Goal: Information Seeking & Learning: Check status

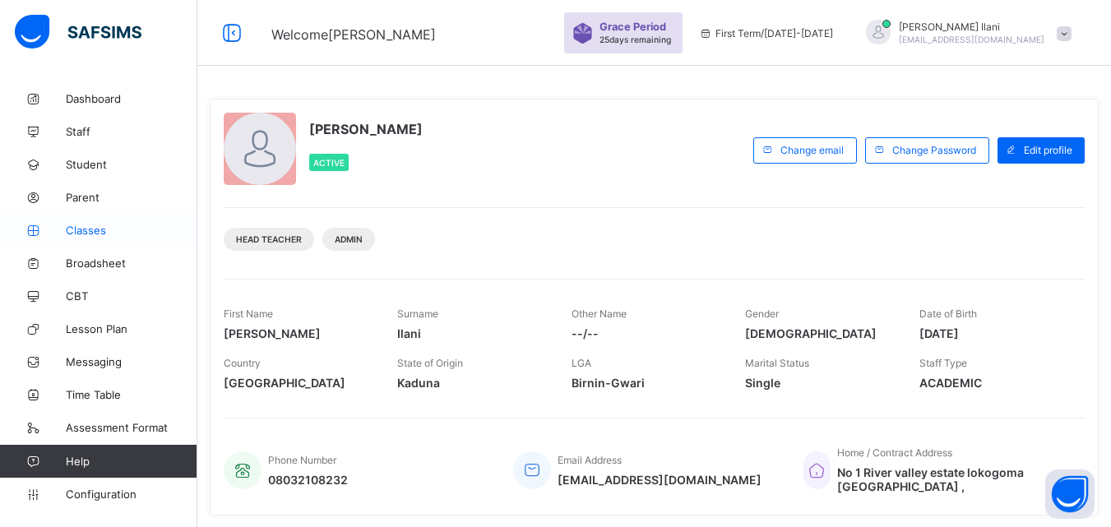
click at [102, 233] on span "Classes" at bounding box center [132, 230] width 132 height 13
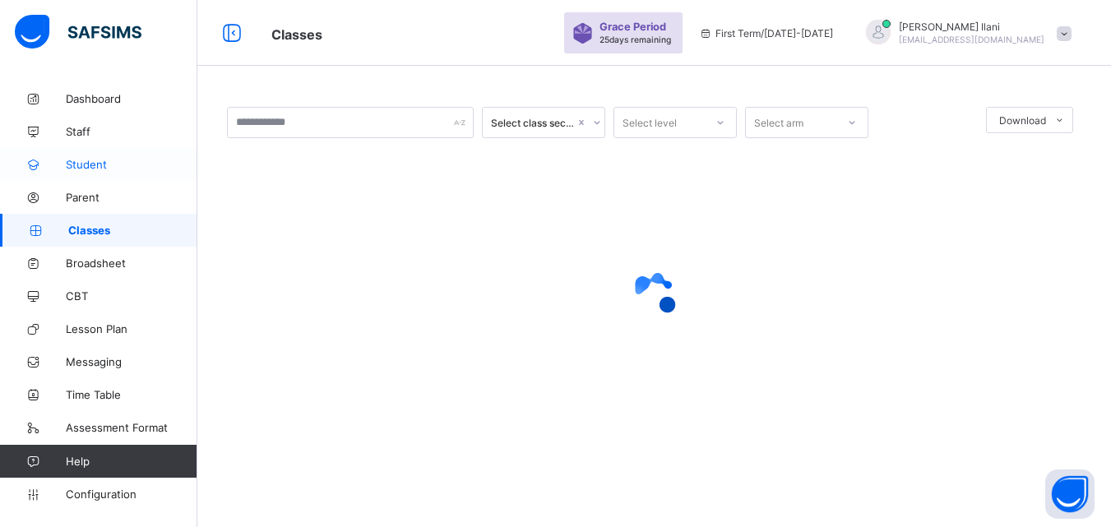
click at [104, 170] on span "Student" at bounding box center [132, 164] width 132 height 13
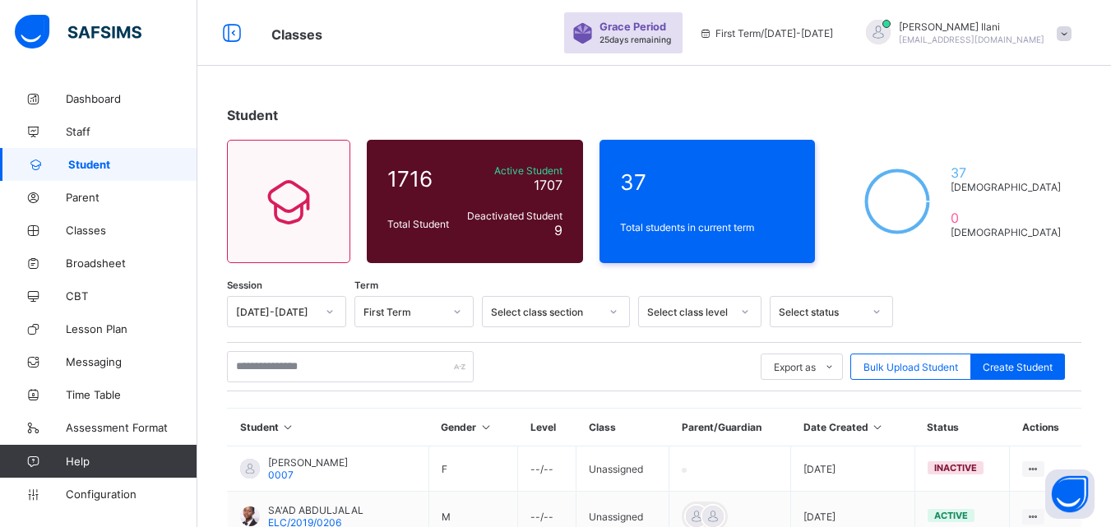
click at [460, 311] on icon at bounding box center [457, 311] width 10 height 16
click at [433, 346] on div "Third Term" at bounding box center [414, 347] width 118 height 25
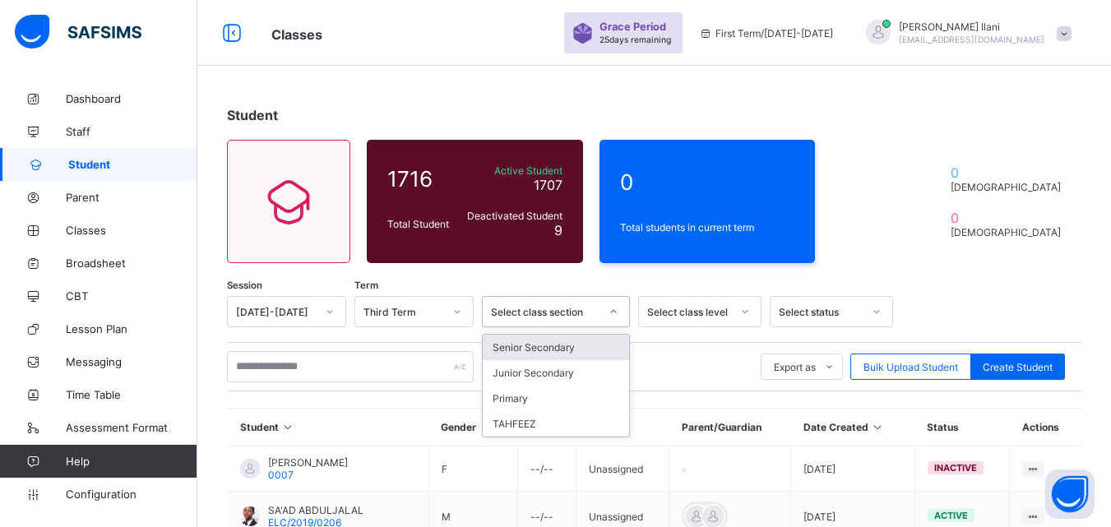
click at [613, 311] on icon at bounding box center [613, 311] width 10 height 16
click at [585, 346] on div "Senior Secondary" at bounding box center [556, 347] width 146 height 25
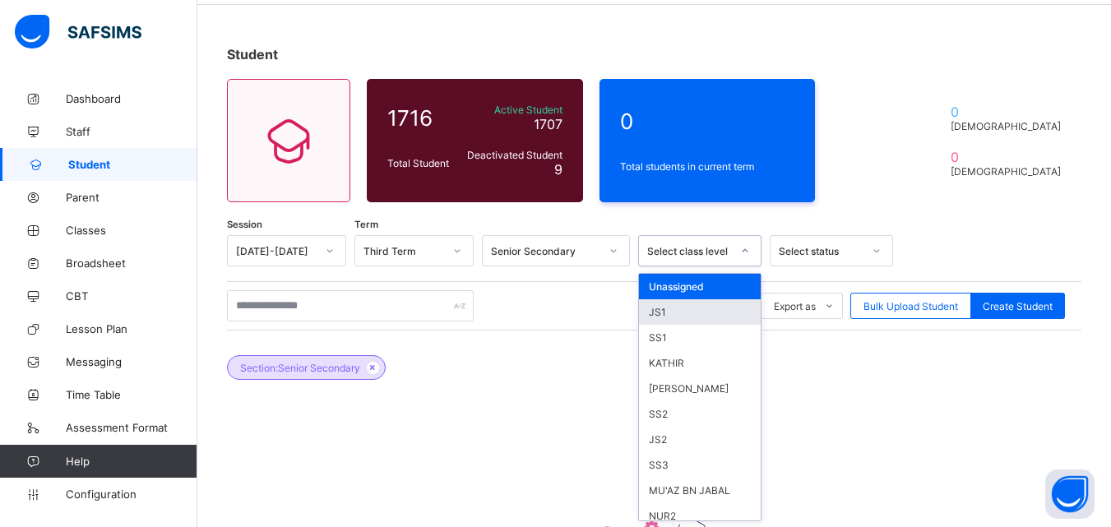
click at [728, 266] on div "option JS1 focused, 2 of 59. 59 results available. Use Up and Down to choose op…" at bounding box center [699, 250] width 123 height 31
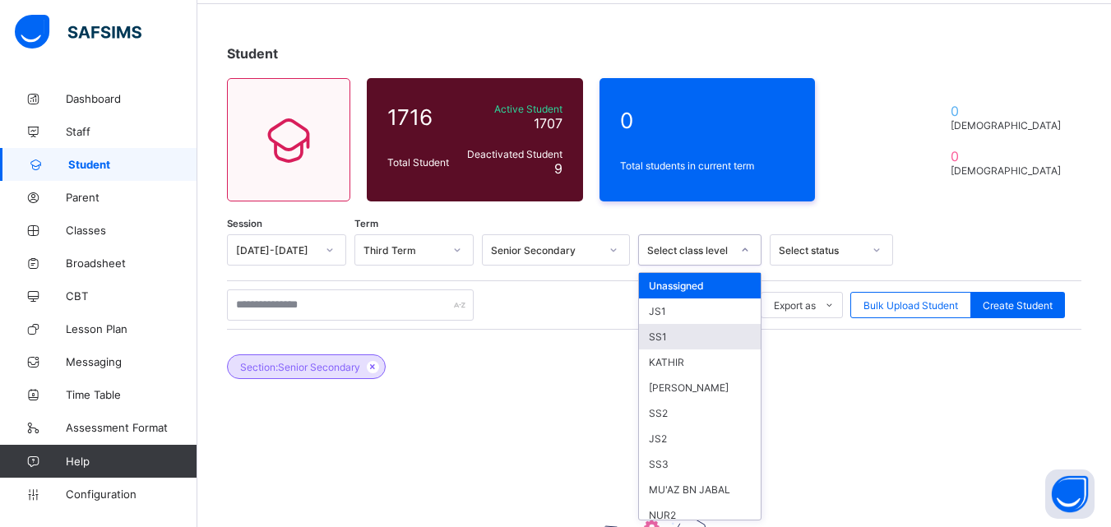
click at [695, 334] on div "SS1" at bounding box center [700, 336] width 122 height 25
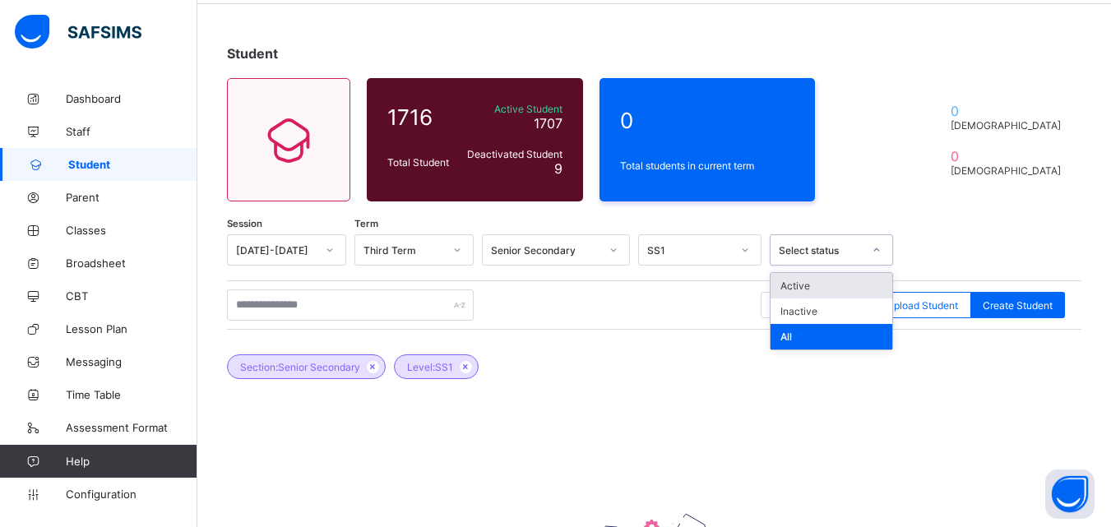
click at [857, 256] on div "Select status" at bounding box center [821, 250] width 84 height 12
click at [858, 284] on div "Active" at bounding box center [831, 285] width 122 height 25
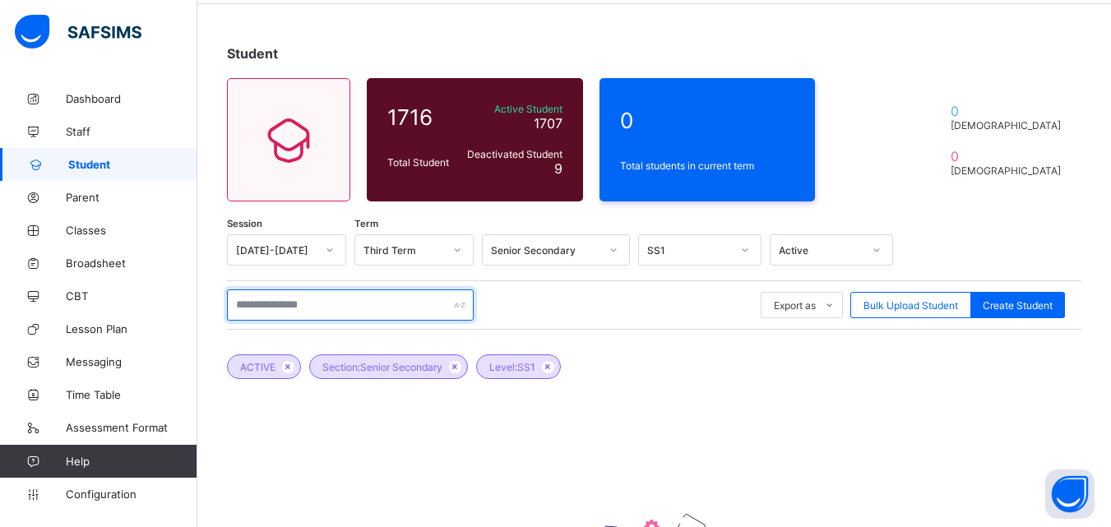
click at [381, 301] on input "text" at bounding box center [350, 304] width 247 height 31
type input "*"
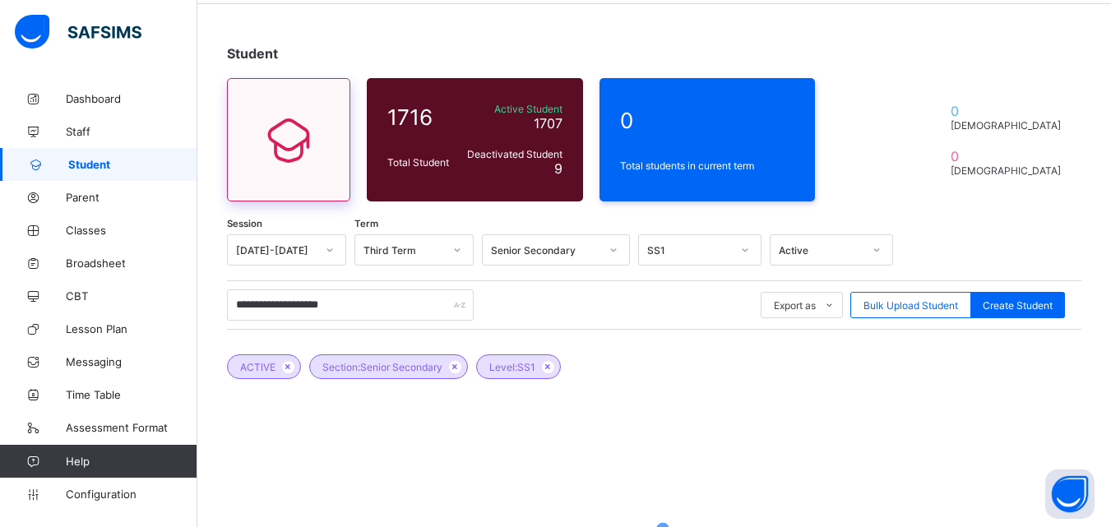
click at [298, 157] on icon at bounding box center [288, 139] width 69 height 59
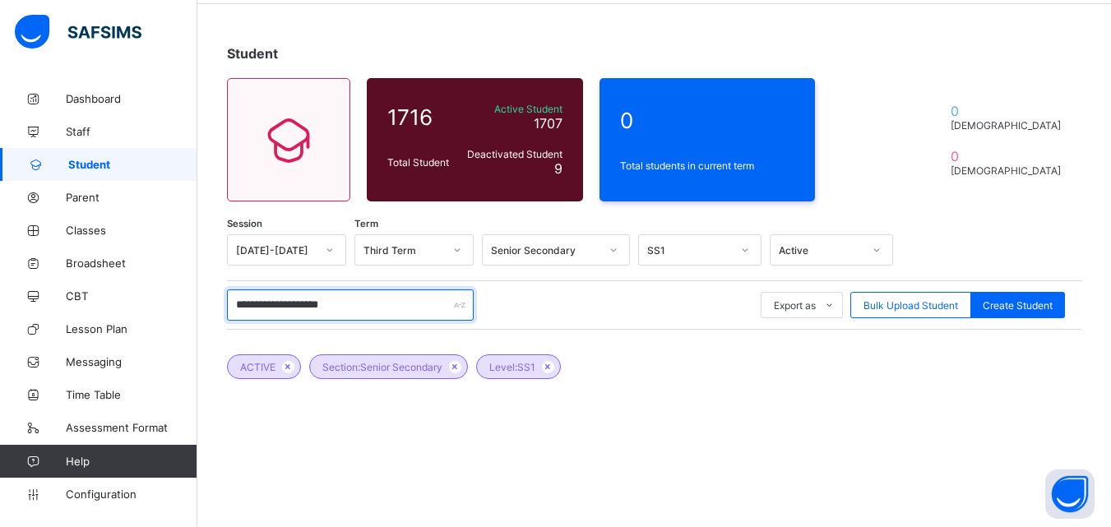
click at [401, 305] on input "**********" at bounding box center [350, 304] width 247 height 31
click at [257, 307] on input "**********" at bounding box center [350, 304] width 247 height 31
type input "*"
type input "**********"
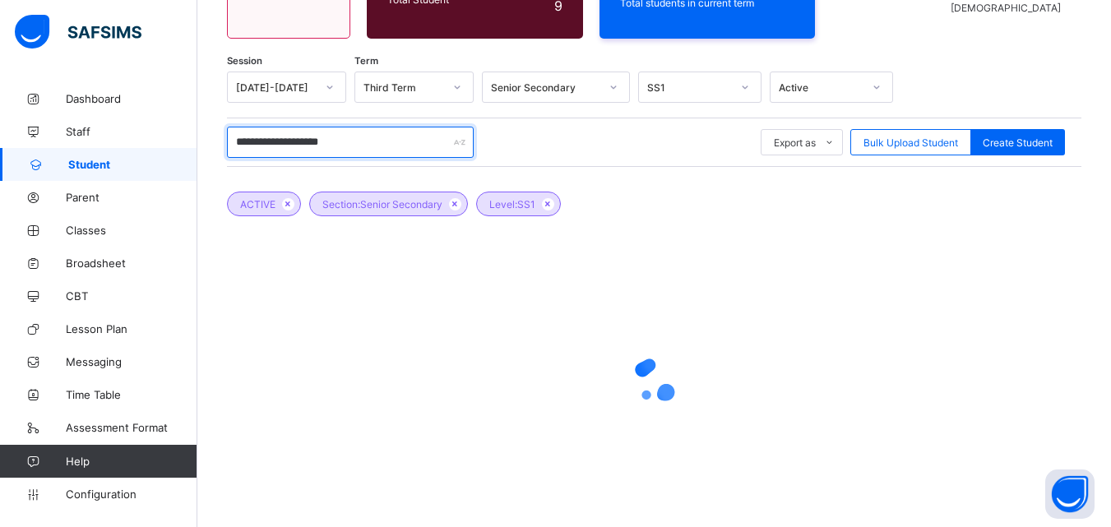
scroll to position [259, 0]
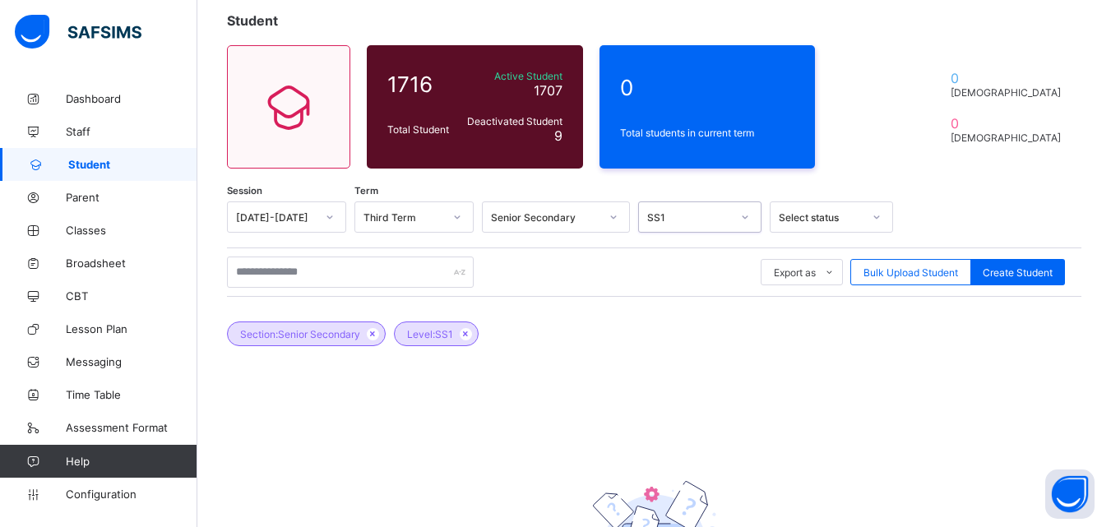
scroll to position [93, 0]
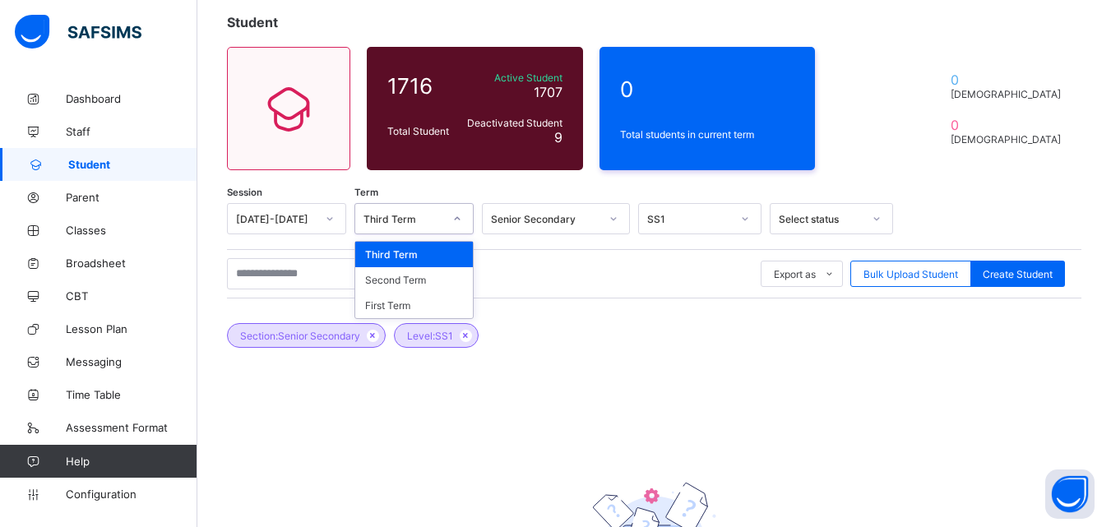
click at [457, 217] on icon at bounding box center [457, 218] width 10 height 16
click at [461, 215] on icon at bounding box center [457, 218] width 10 height 16
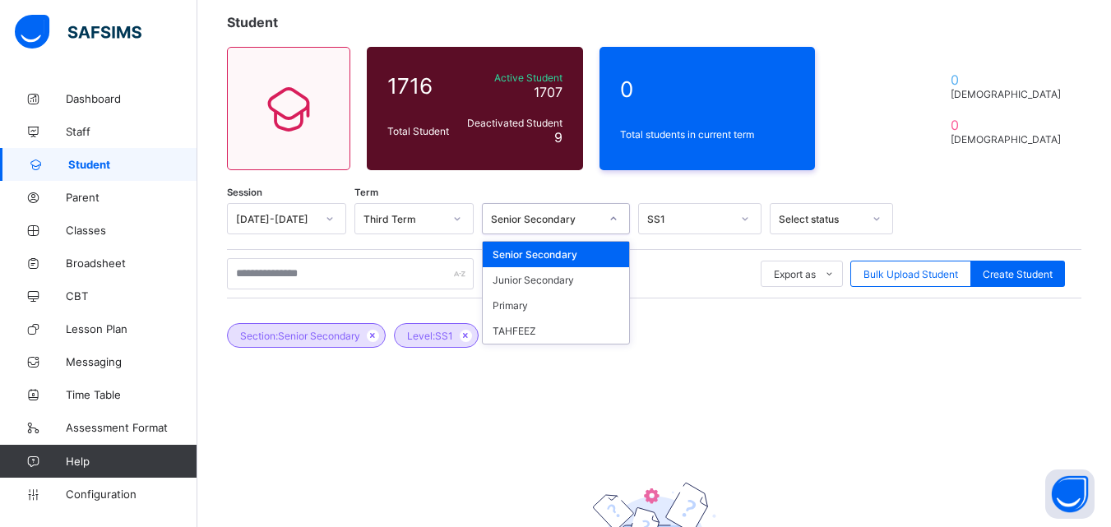
click at [615, 218] on icon at bounding box center [614, 218] width 6 height 3
click at [589, 254] on div "Senior Secondary" at bounding box center [556, 254] width 146 height 25
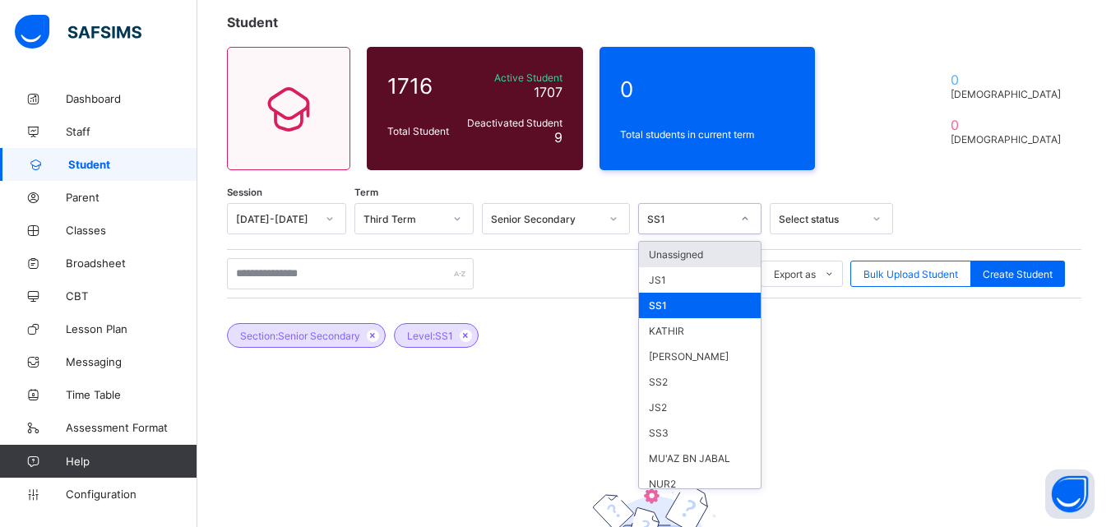
click at [739, 220] on div at bounding box center [745, 219] width 28 height 26
click at [704, 259] on div "Unassigned" at bounding box center [700, 254] width 122 height 25
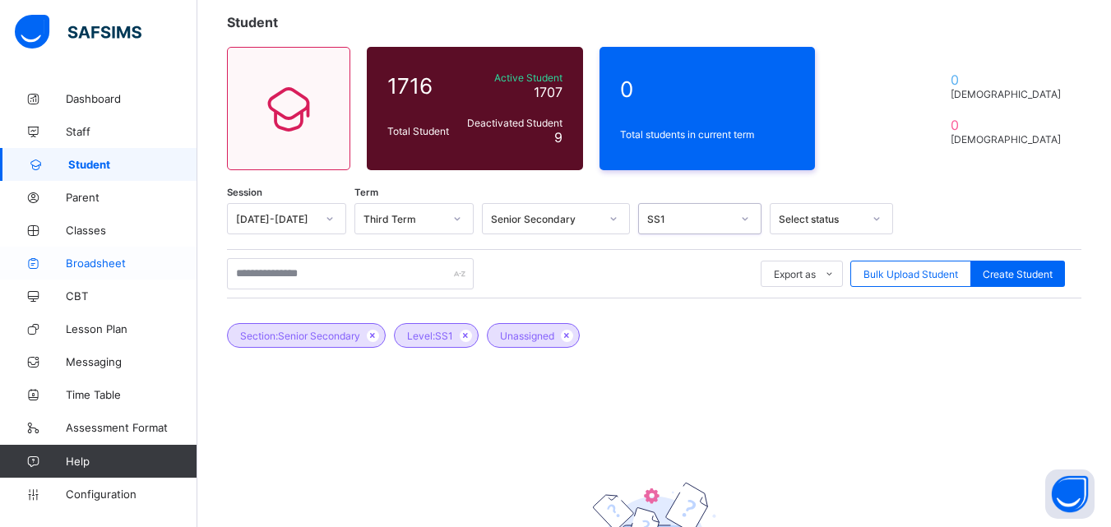
click at [93, 257] on span "Broadsheet" at bounding box center [132, 262] width 132 height 13
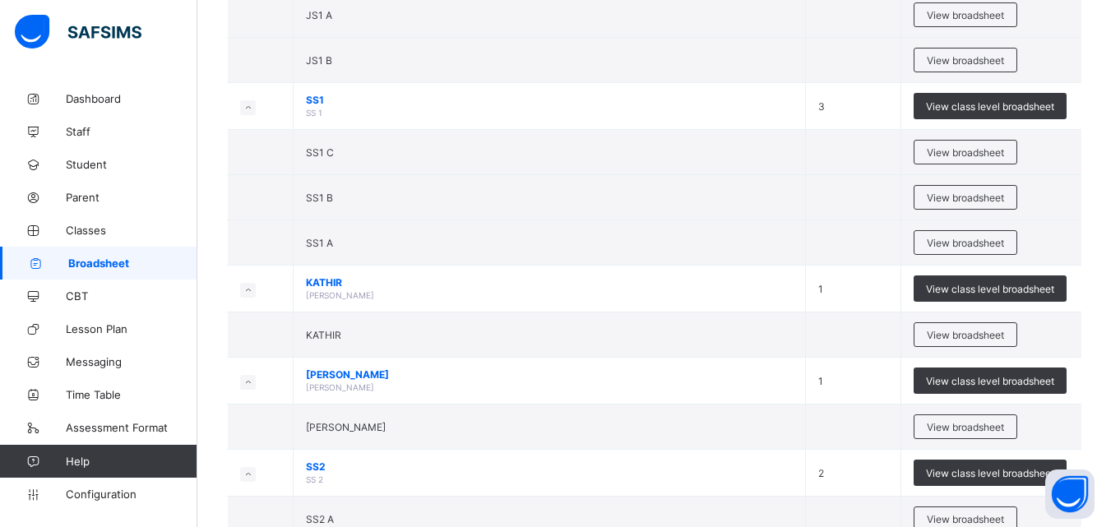
scroll to position [269, 0]
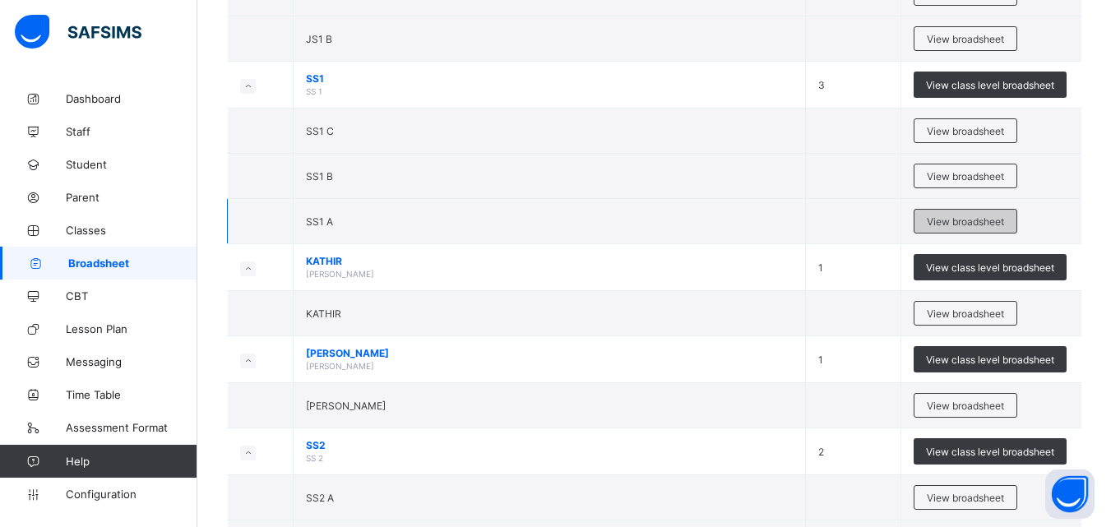
click at [981, 219] on span "View broadsheet" at bounding box center [964, 221] width 77 height 12
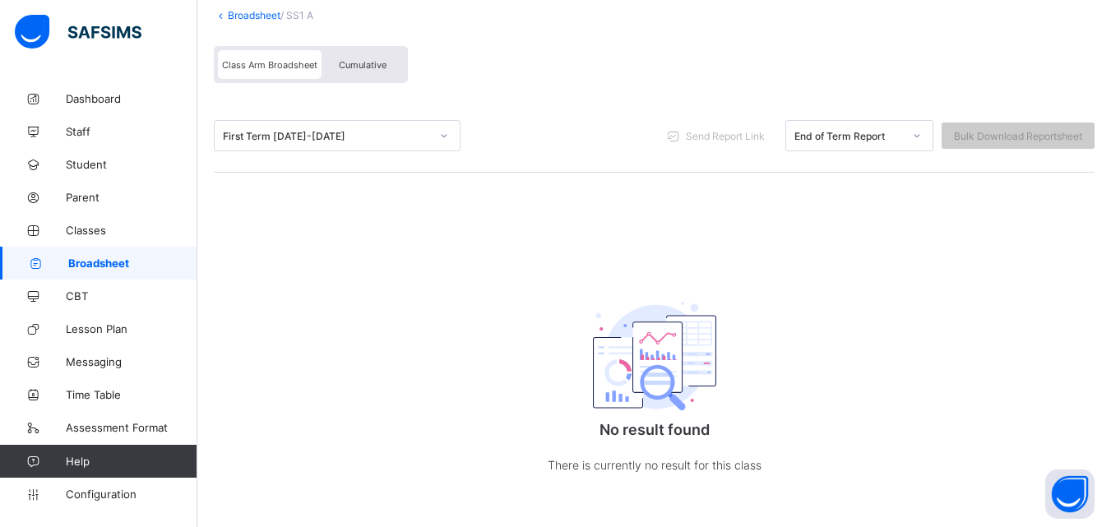
scroll to position [121, 0]
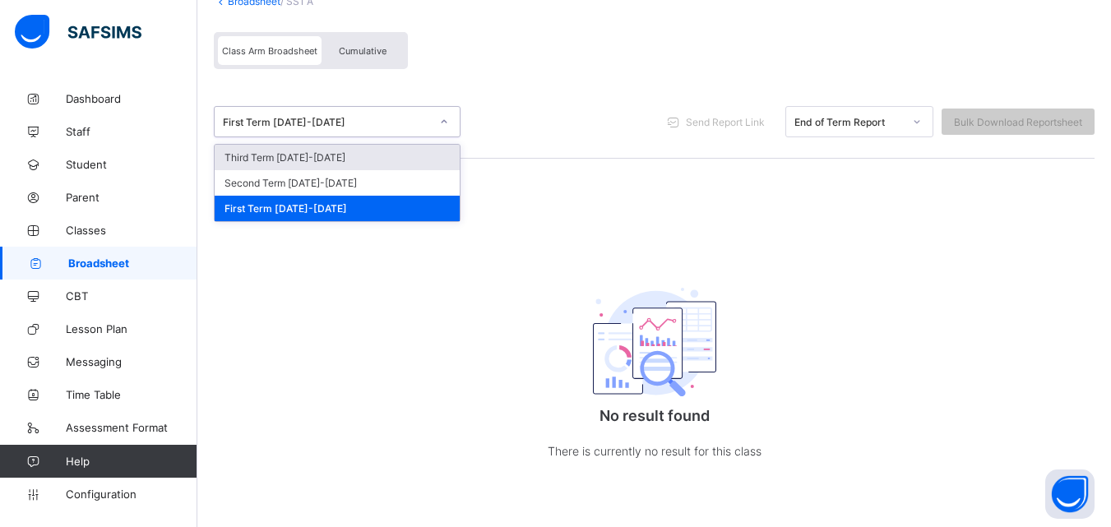
click at [441, 111] on div at bounding box center [444, 122] width 28 height 26
click at [404, 160] on div "Third Term [DATE]-[DATE]" at bounding box center [337, 157] width 245 height 25
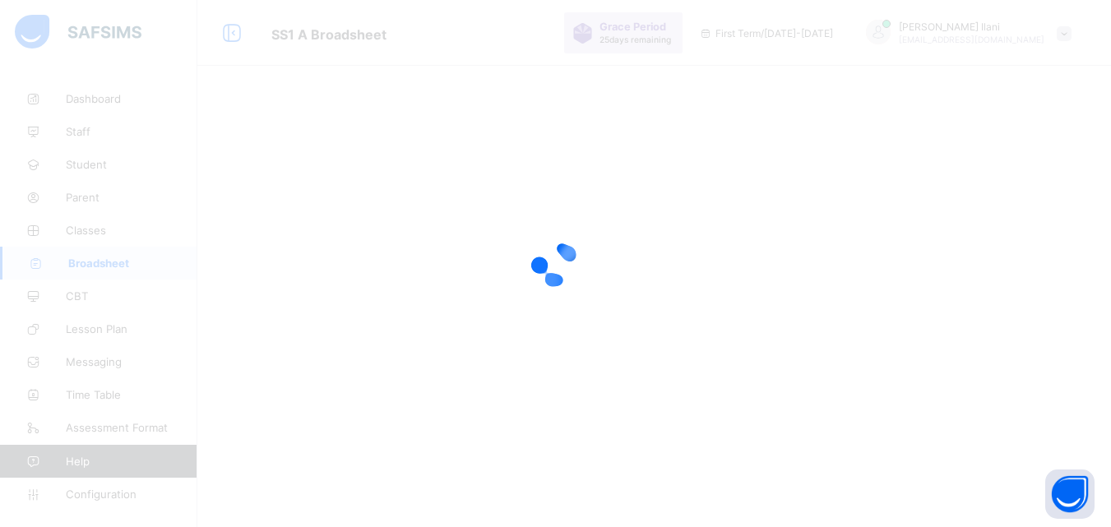
scroll to position [0, 0]
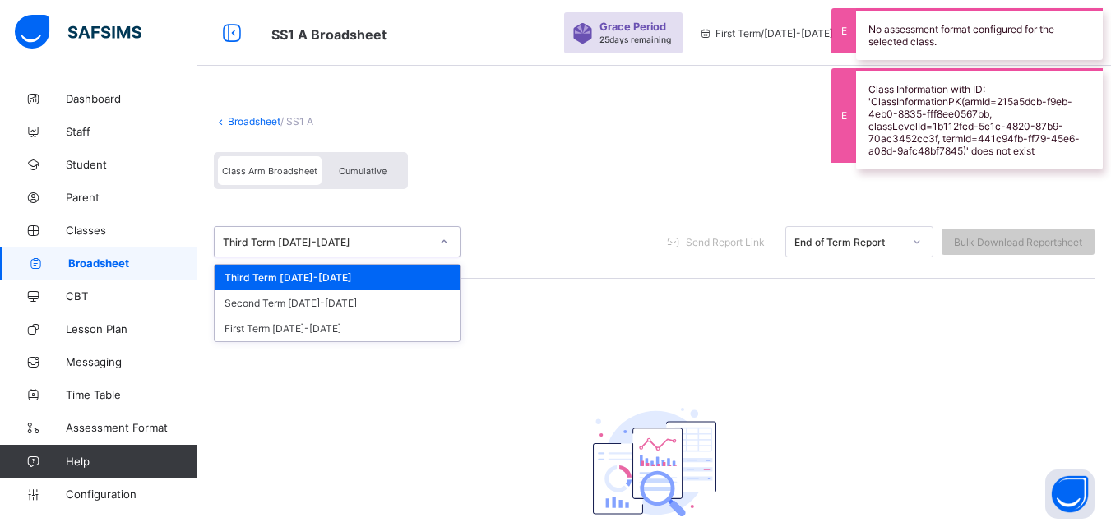
click at [445, 239] on icon at bounding box center [444, 241] width 10 height 16
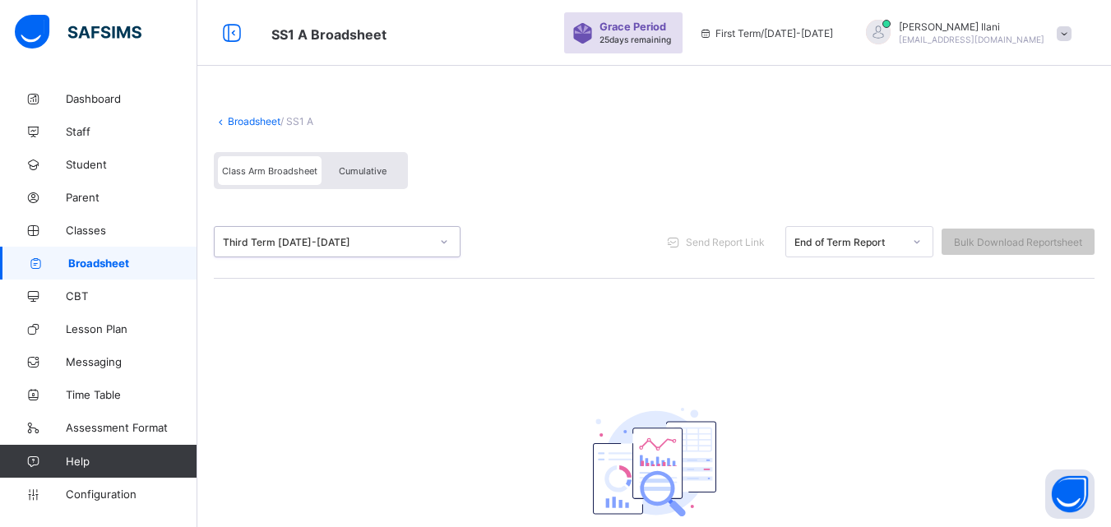
click at [427, 240] on div "Third Term [DATE]-[DATE]" at bounding box center [326, 242] width 207 height 12
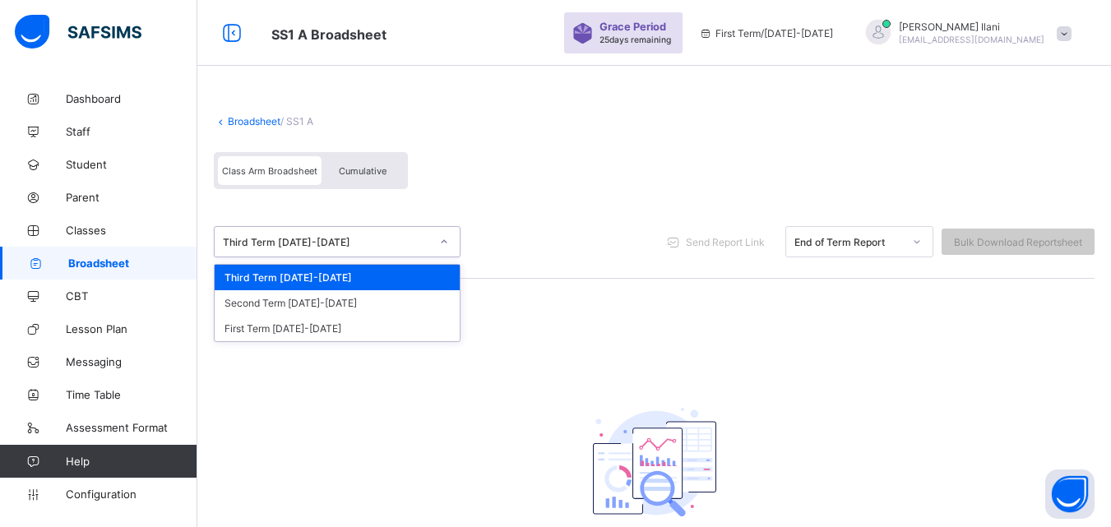
click at [424, 242] on div "Third Term [DATE]-[DATE]" at bounding box center [326, 242] width 207 height 12
